Goal: Task Accomplishment & Management: Manage account settings

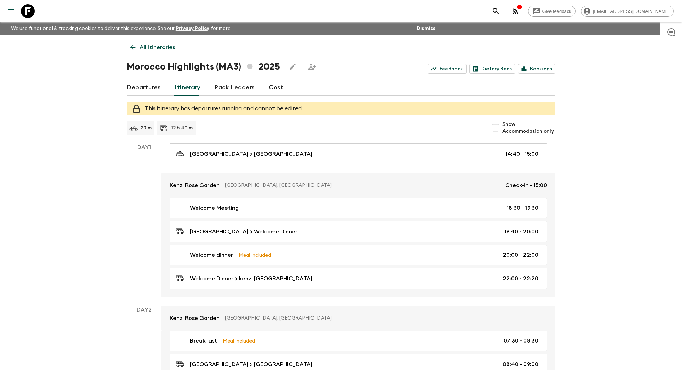
click at [32, 12] on icon at bounding box center [28, 11] width 14 height 14
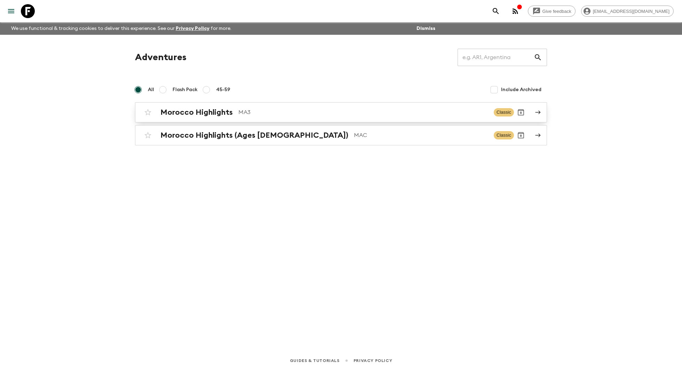
click at [220, 105] on link "Morocco Highlights MA3 Classic" at bounding box center [341, 112] width 412 height 20
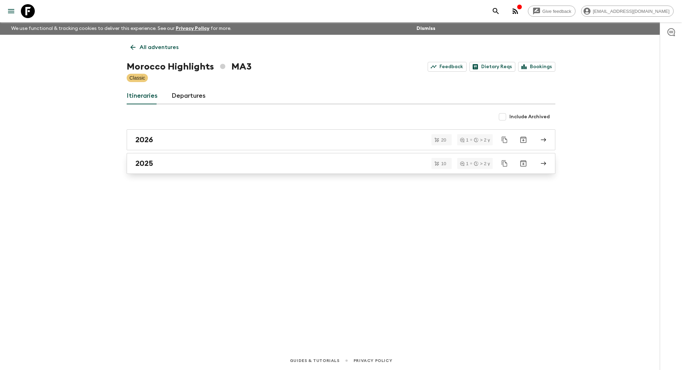
click at [292, 160] on div "2025" at bounding box center [334, 163] width 398 height 9
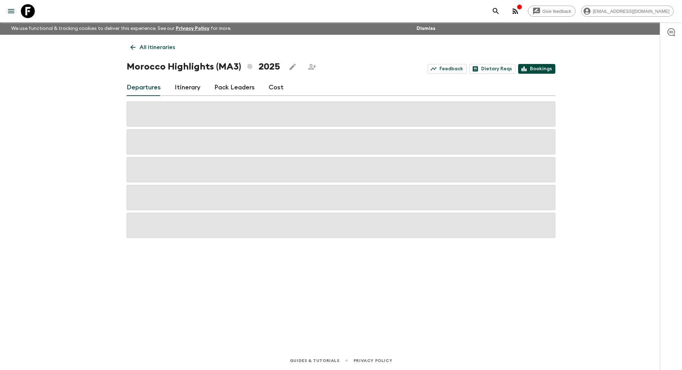
click at [523, 73] on link "Bookings" at bounding box center [536, 69] width 37 height 10
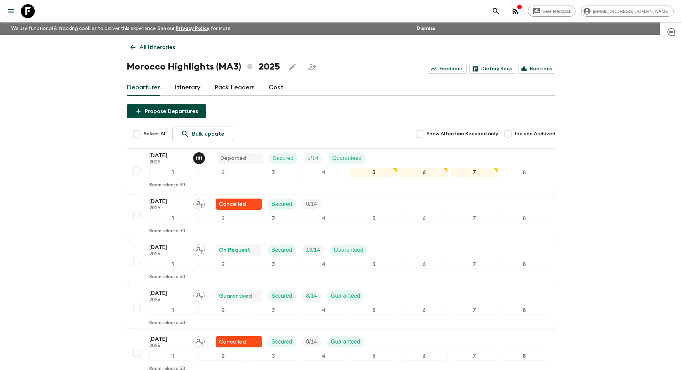
click at [230, 91] on link "Pack Leaders" at bounding box center [234, 87] width 40 height 17
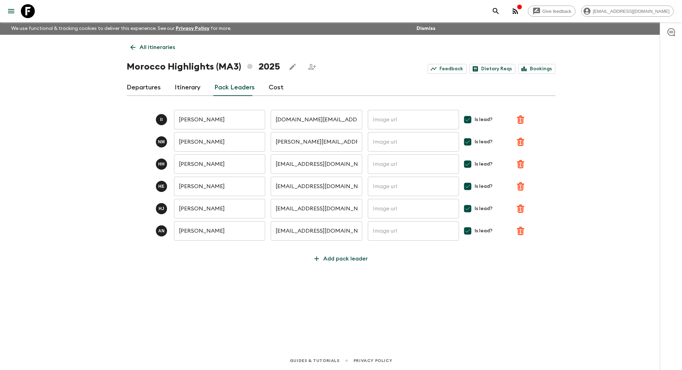
click at [332, 6] on div "Give feedback [EMAIL_ADDRESS][DOMAIN_NAME]" at bounding box center [341, 11] width 682 height 22
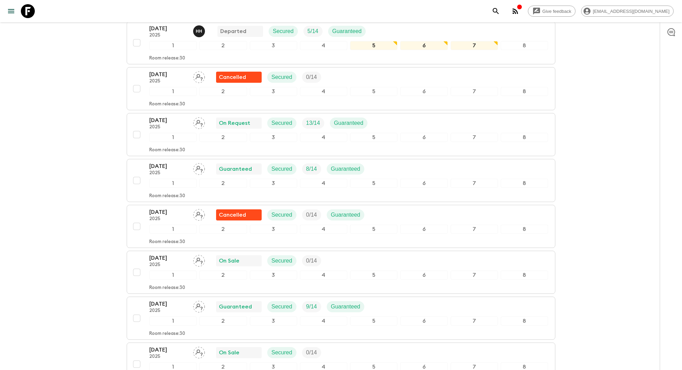
scroll to position [125, 0]
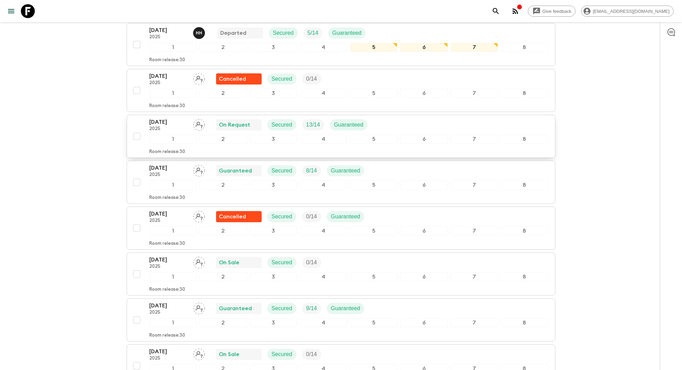
click at [233, 128] on p "On Request" at bounding box center [234, 125] width 31 height 8
click at [263, 127] on div "[DATE] 2025 On Request Secured 13 / 14 Guaranteed" at bounding box center [261, 125] width 224 height 14
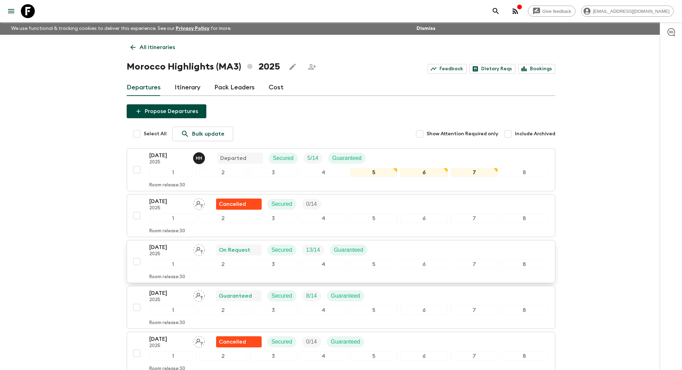
click at [263, 127] on div "All itineraries [GEOGRAPHIC_DATA] Highlights (MA3) 2025 Feedback Dietary Reqs B…" at bounding box center [341, 332] width 446 height 595
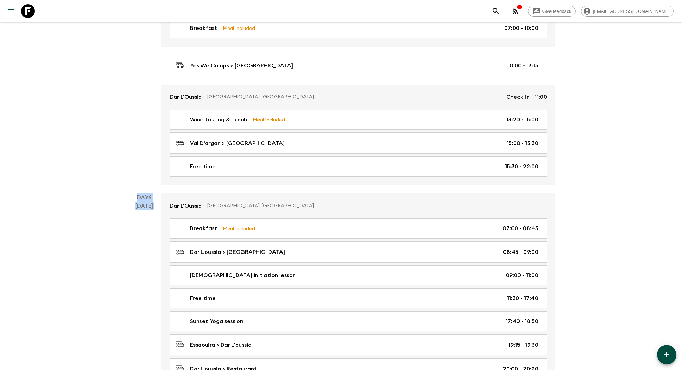
scroll to position [1000, 0]
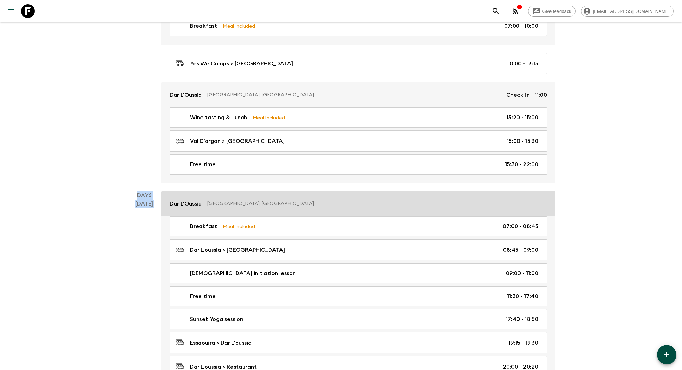
click at [367, 191] on link "Dar L'Oussia Essaouira, [GEOGRAPHIC_DATA]" at bounding box center [359, 203] width 394 height 25
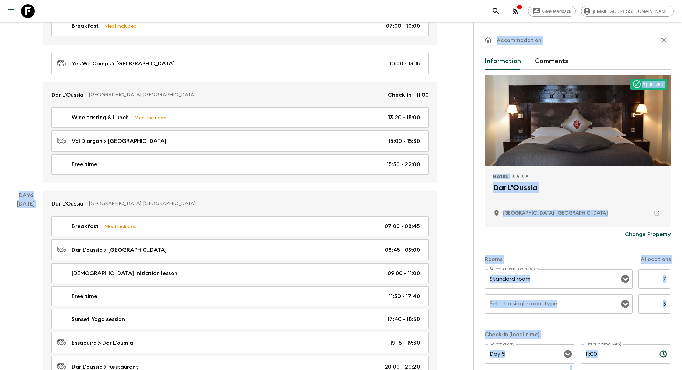
click at [644, 233] on p "Change Property" at bounding box center [648, 234] width 46 height 8
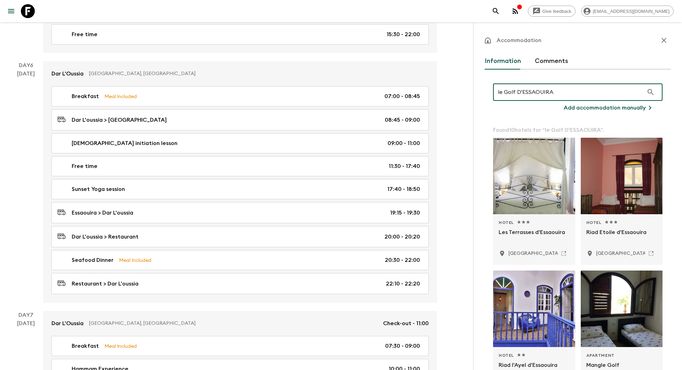
type input "le Golf D'ESSAOUIRA"
